Goal: Task Accomplishment & Management: Complete application form

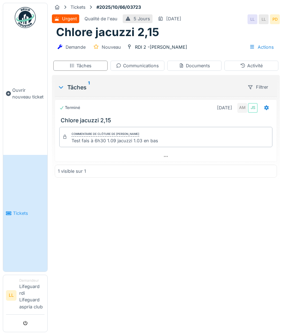
click at [12, 217] on li "Tickets" at bounding box center [25, 213] width 39 height 7
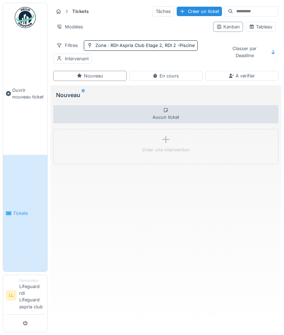
click at [19, 315] on link "LL Demandeur Lifeguard rdi Lifeguard aspria club" at bounding box center [25, 296] width 39 height 37
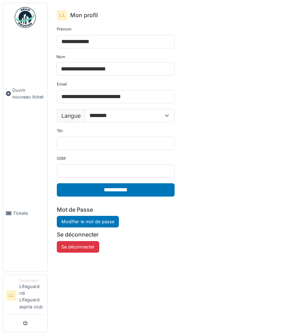
click at [14, 217] on span "Tickets" at bounding box center [29, 213] width 32 height 7
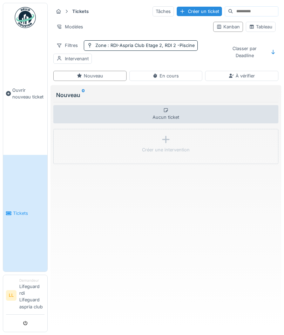
click at [18, 110] on link "Ouvrir nouveau ticket" at bounding box center [25, 93] width 44 height 123
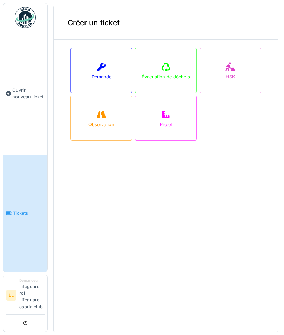
click at [81, 80] on div "Demande" at bounding box center [102, 70] width 62 height 45
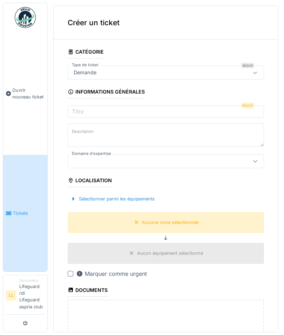
click at [13, 217] on span "Tickets" at bounding box center [29, 213] width 32 height 7
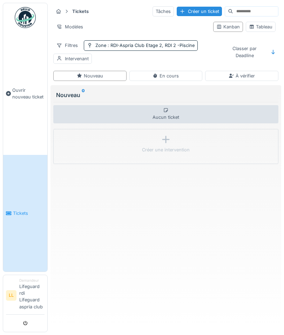
click at [76, 13] on strong "Tickets" at bounding box center [80, 11] width 22 height 7
click at [63, 8] on div at bounding box center [58, 11] width 11 height 9
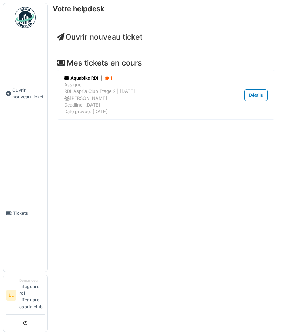
click at [18, 217] on span "Tickets" at bounding box center [29, 213] width 32 height 7
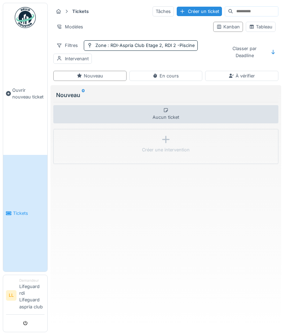
click at [16, 100] on span "Ouvrir nouveau ticket" at bounding box center [28, 93] width 32 height 13
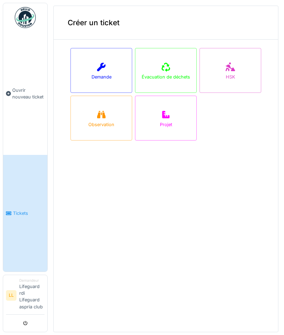
click at [86, 63] on div "Demande" at bounding box center [102, 70] width 62 height 45
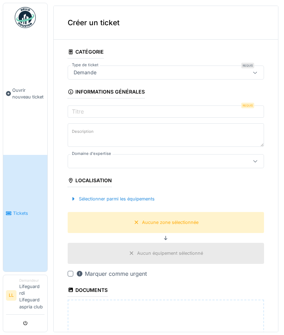
click at [77, 112] on label "Titre" at bounding box center [78, 111] width 15 height 8
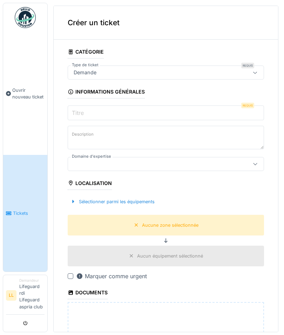
click at [77, 112] on input "Titre" at bounding box center [166, 113] width 196 height 15
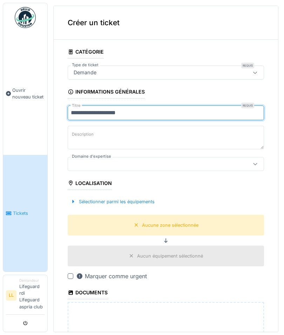
type input "**********"
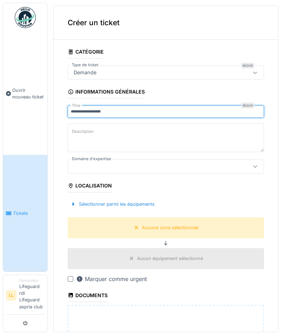
click at [82, 126] on textarea "Description" at bounding box center [166, 137] width 196 height 29
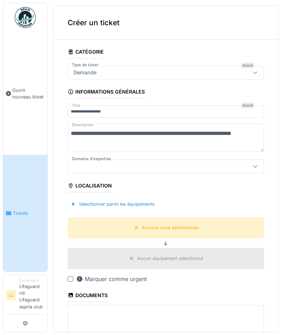
click at [185, 134] on textarea "**********" at bounding box center [166, 137] width 196 height 29
click at [231, 144] on textarea "**********" at bounding box center [166, 137] width 196 height 29
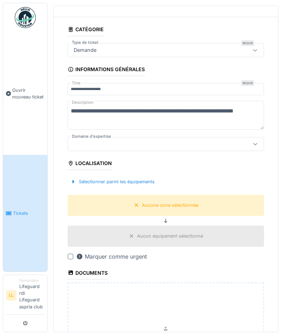
scroll to position [60, 0]
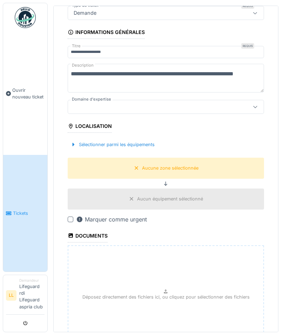
type textarea "**********"
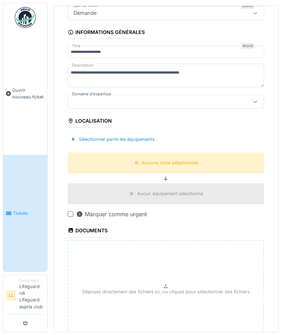
click at [76, 99] on div "Domaine d'expertise" at bounding box center [166, 102] width 196 height 14
click at [78, 99] on div at bounding box center [154, 102] width 166 height 8
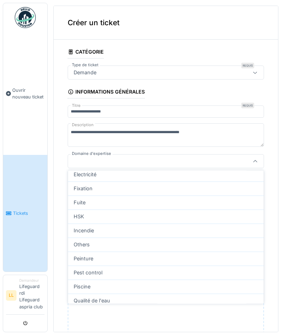
scroll to position [93, 0]
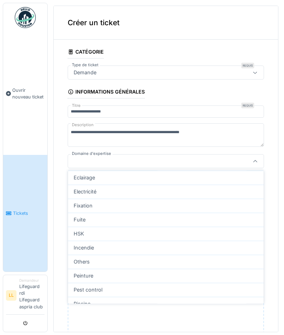
click at [82, 201] on div "Fixation" at bounding box center [166, 206] width 196 height 14
type input "***"
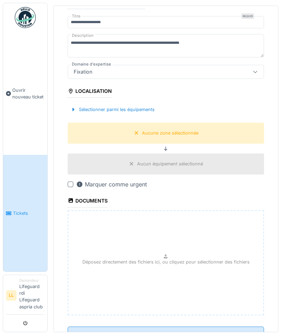
scroll to position [89, 0]
click at [89, 108] on div "Sélectionner parmi les équipements" at bounding box center [113, 109] width 90 height 9
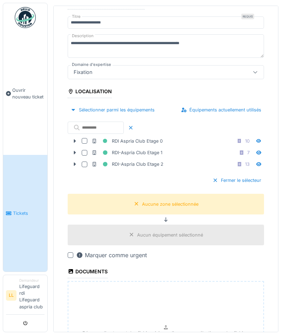
click at [71, 165] on div at bounding box center [74, 164] width 11 height 7
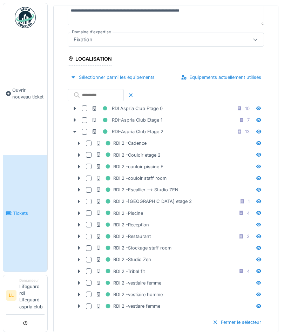
scroll to position [123, 0]
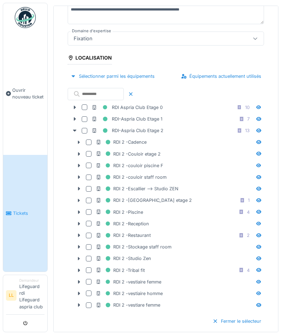
click at [90, 210] on div at bounding box center [89, 212] width 6 height 6
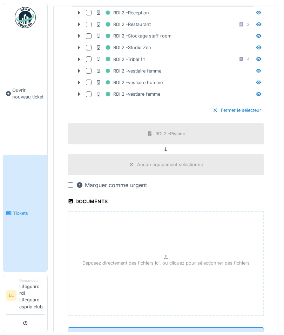
scroll to position [333, 0]
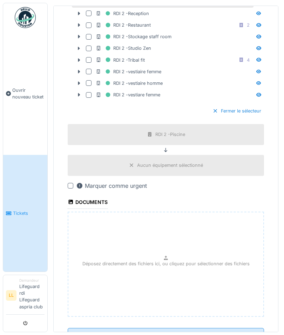
click at [87, 332] on input "**********" at bounding box center [166, 335] width 196 height 15
